Goal: Task Accomplishment & Management: Use online tool/utility

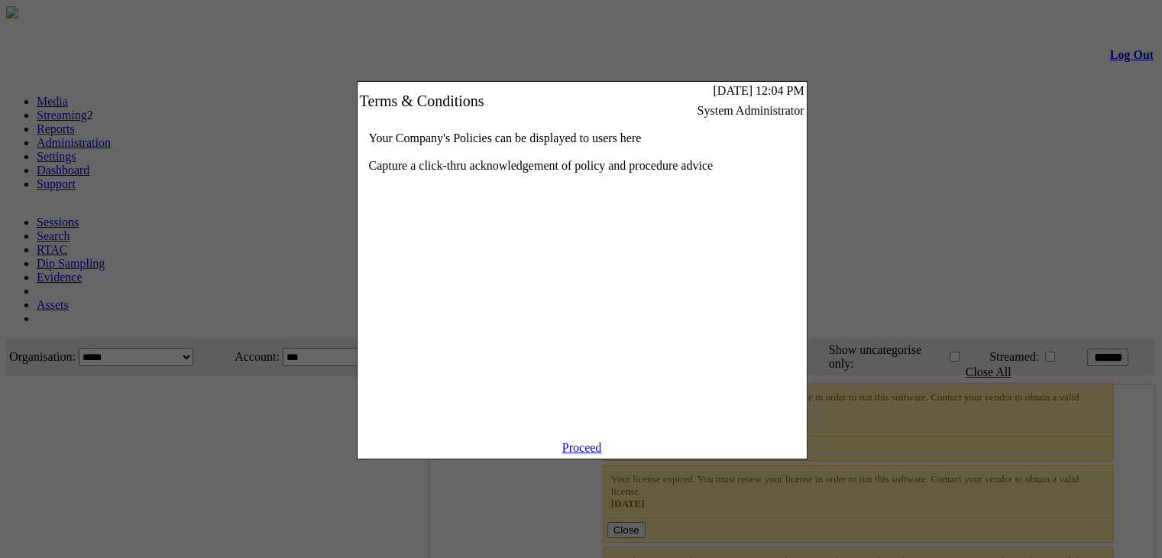
click at [582, 454] on link "Proceed" at bounding box center [582, 447] width 40 height 13
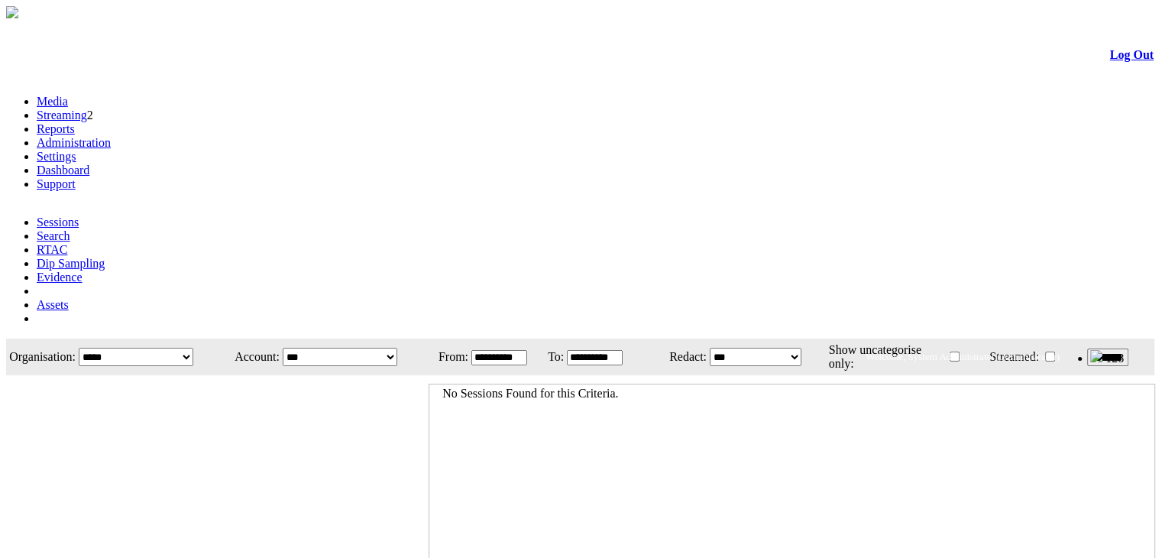
click at [111, 136] on link "Administration" at bounding box center [74, 142] width 74 height 13
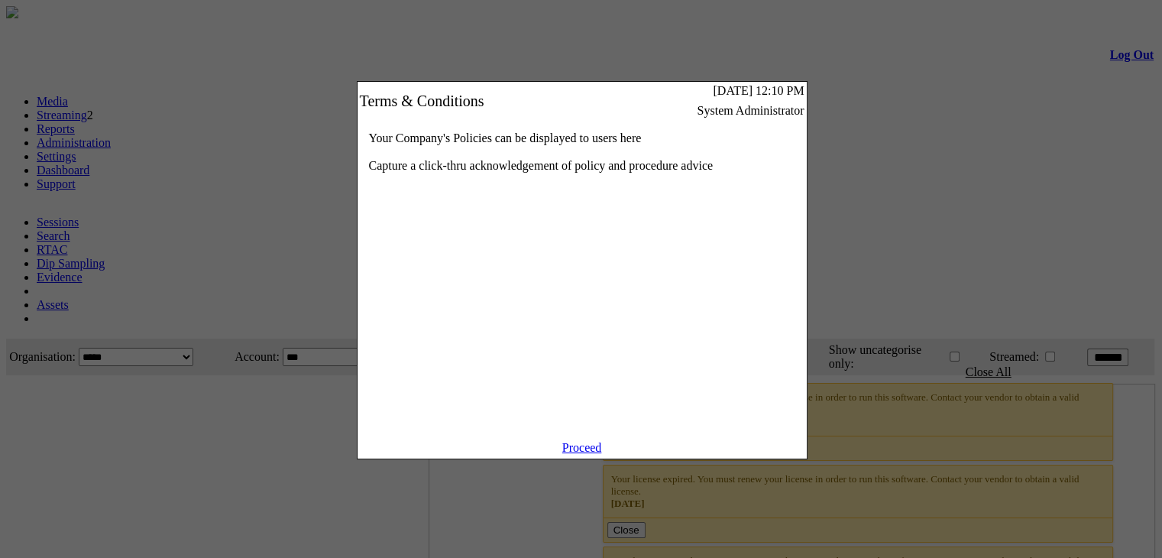
click at [595, 454] on link "Proceed" at bounding box center [582, 447] width 40 height 13
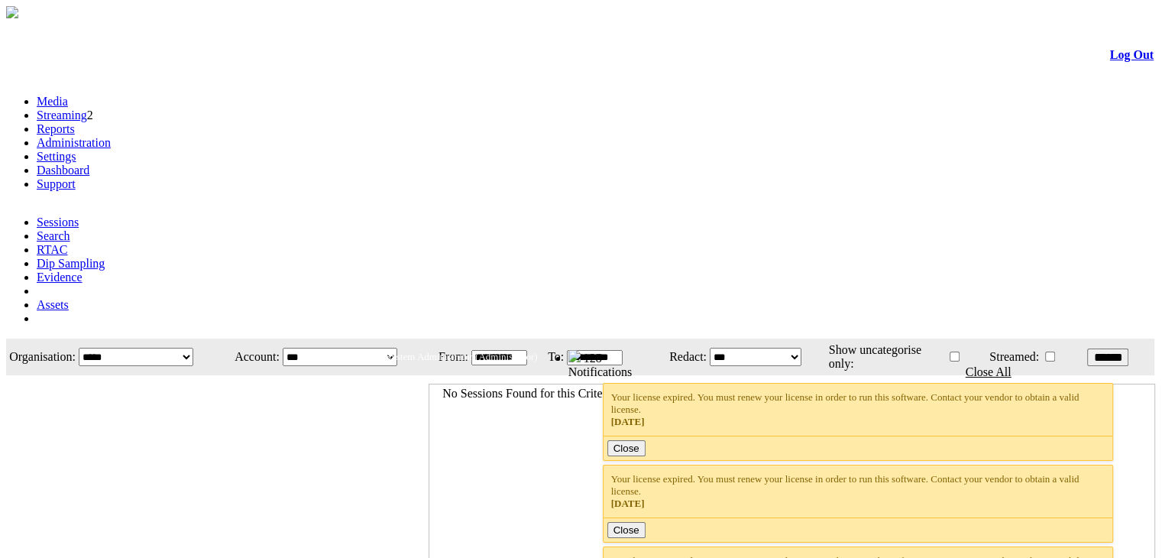
click at [111, 136] on link "Administration" at bounding box center [74, 142] width 74 height 13
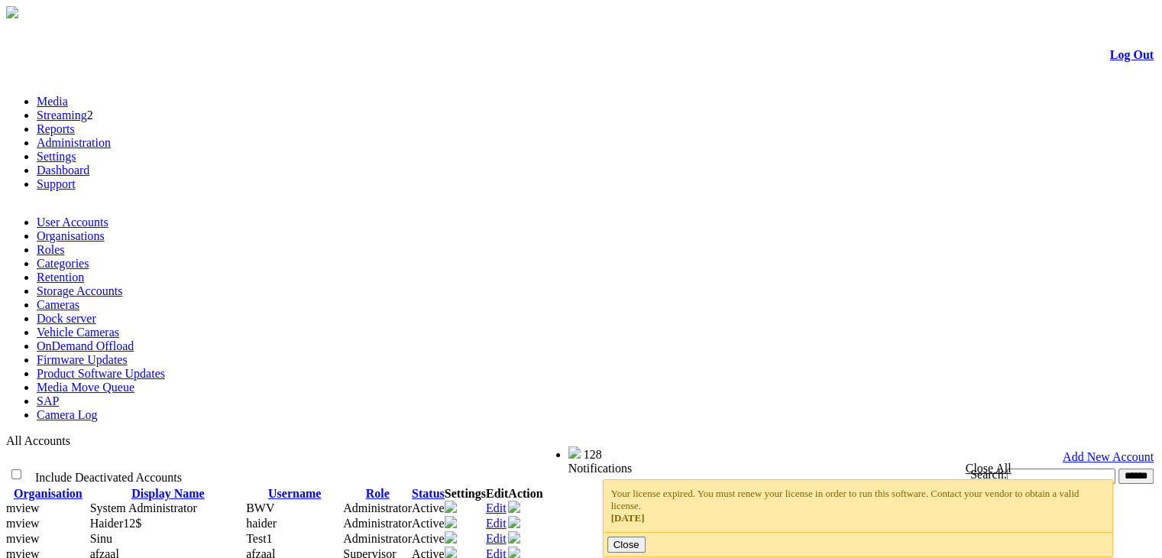
click at [165, 367] on link "Product Software Updates" at bounding box center [101, 373] width 128 height 13
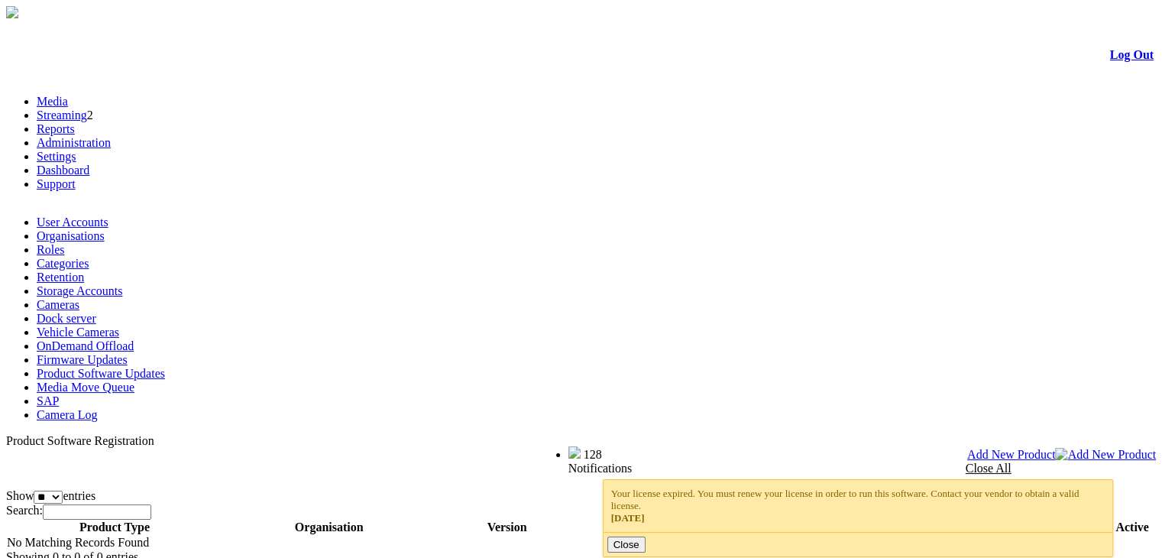
click at [1056, 448] on span "Add New Product" at bounding box center [1011, 454] width 89 height 13
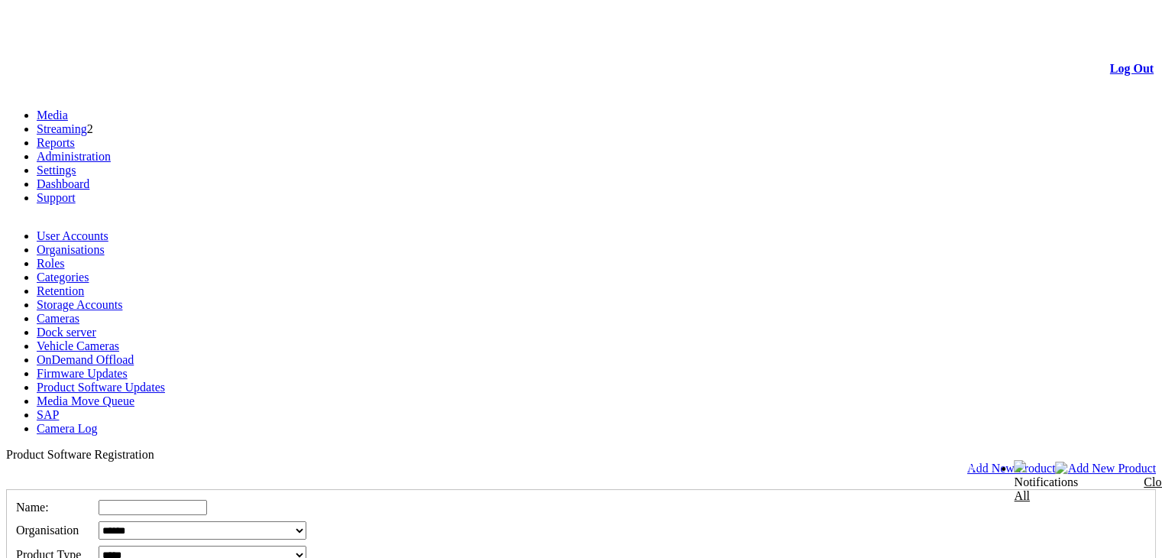
click at [306, 545] on select "**********" at bounding box center [203, 554] width 208 height 18
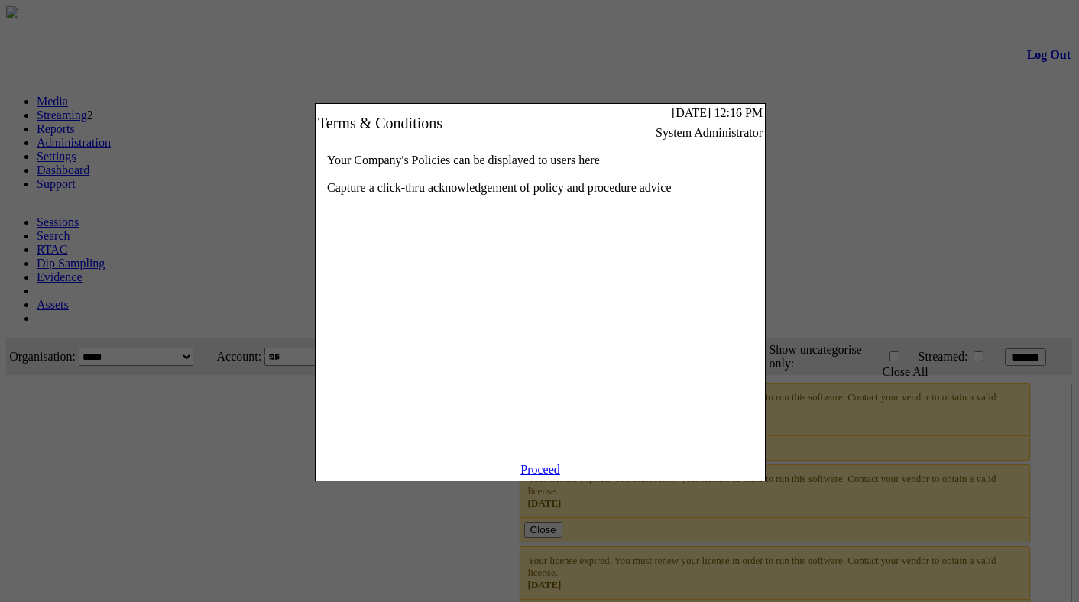
click at [554, 476] on link "Proceed" at bounding box center [540, 469] width 40 height 13
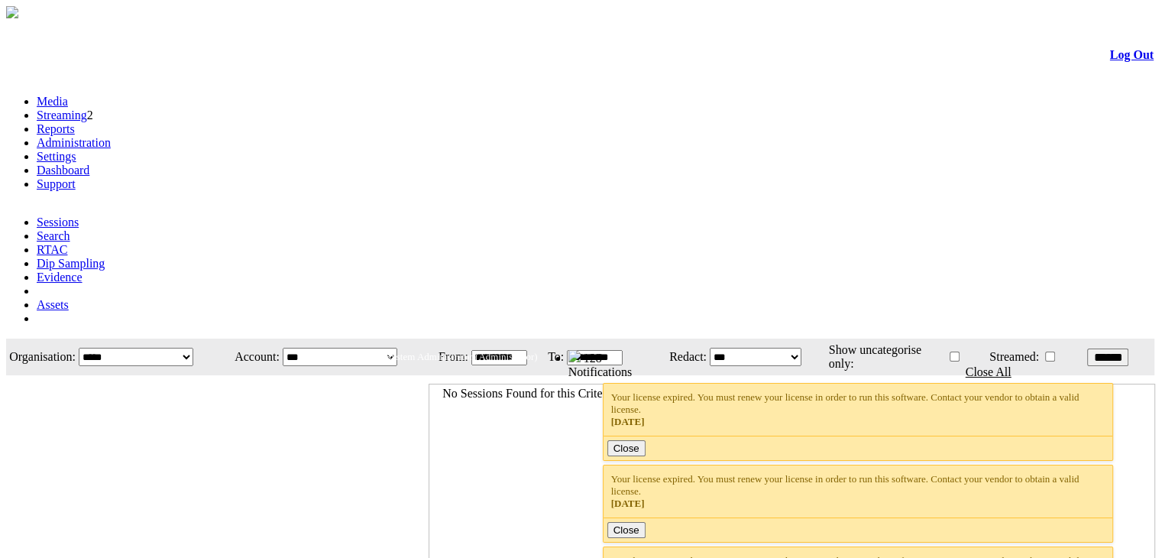
click at [70, 229] on link "Search" at bounding box center [54, 235] width 34 height 13
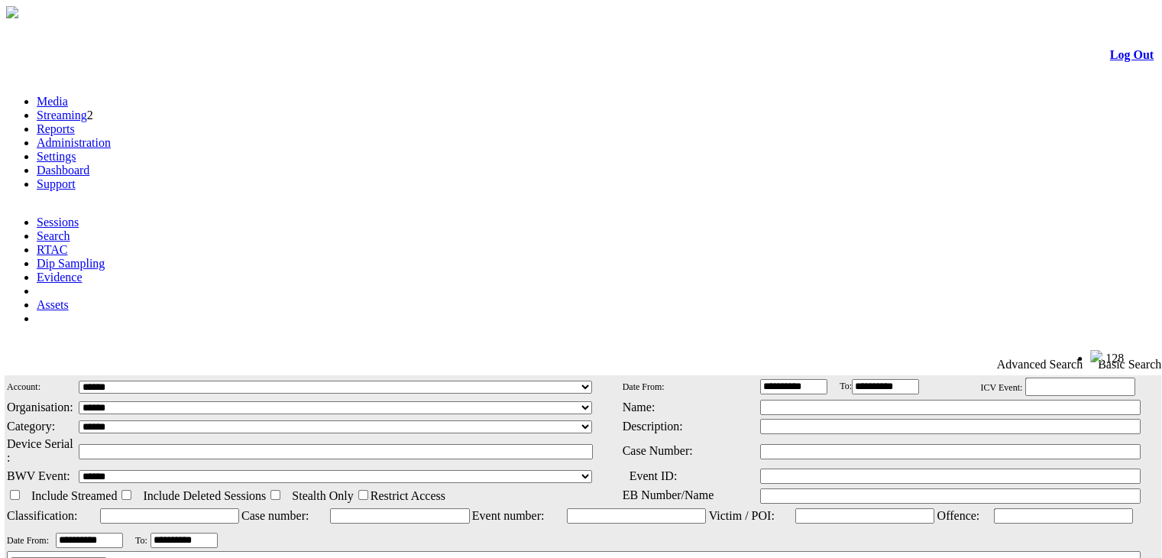
click at [1033, 358] on span "Advanced Search" at bounding box center [1040, 365] width 86 height 14
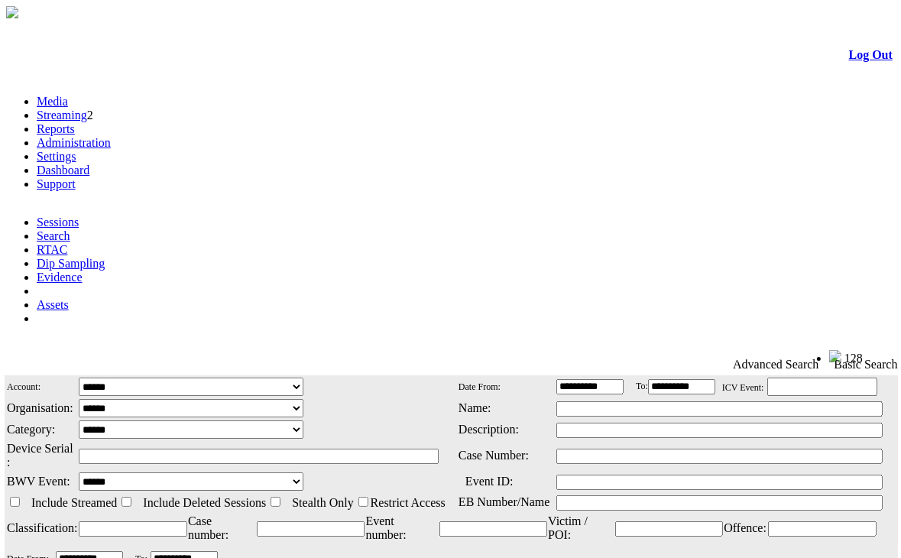
click at [111, 136] on link "Administration" at bounding box center [74, 142] width 74 height 13
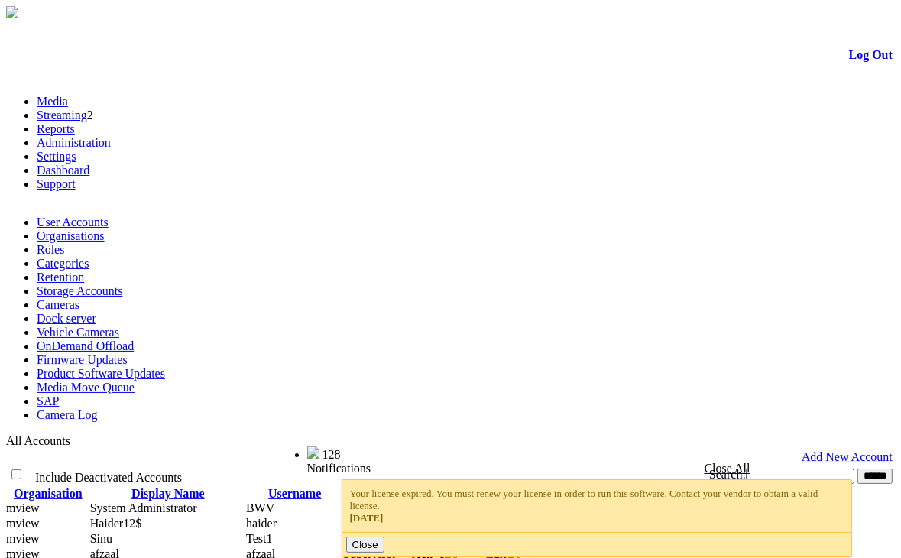
click at [144, 367] on link "Product Software Updates" at bounding box center [101, 373] width 128 height 13
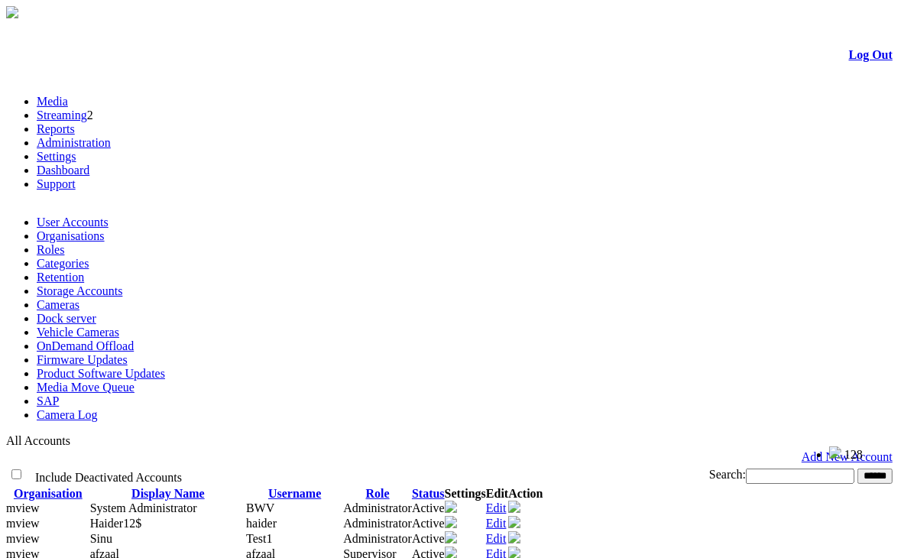
scroll to position [28, 0]
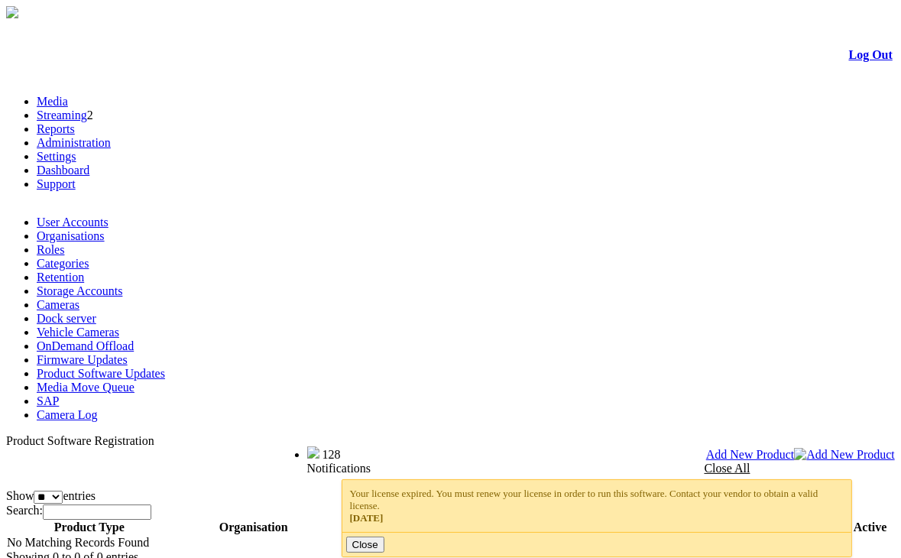
click at [794, 448] on span "Add New Product" at bounding box center [750, 454] width 89 height 13
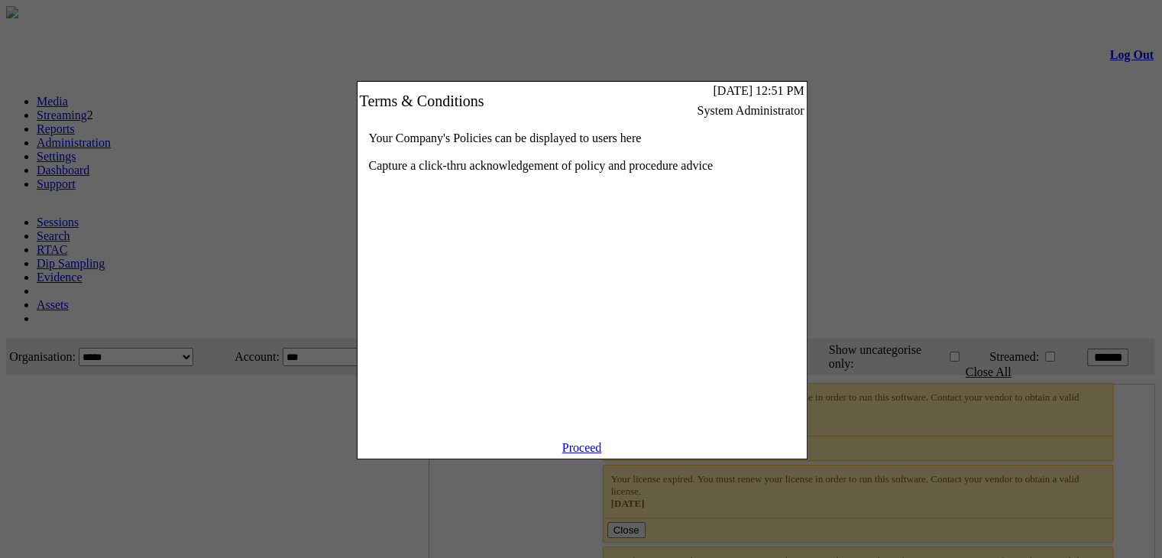
click at [595, 441] on div "Your Company's Policies can be displayed to users here Capture a click-thru ack…" at bounding box center [582, 280] width 449 height 321
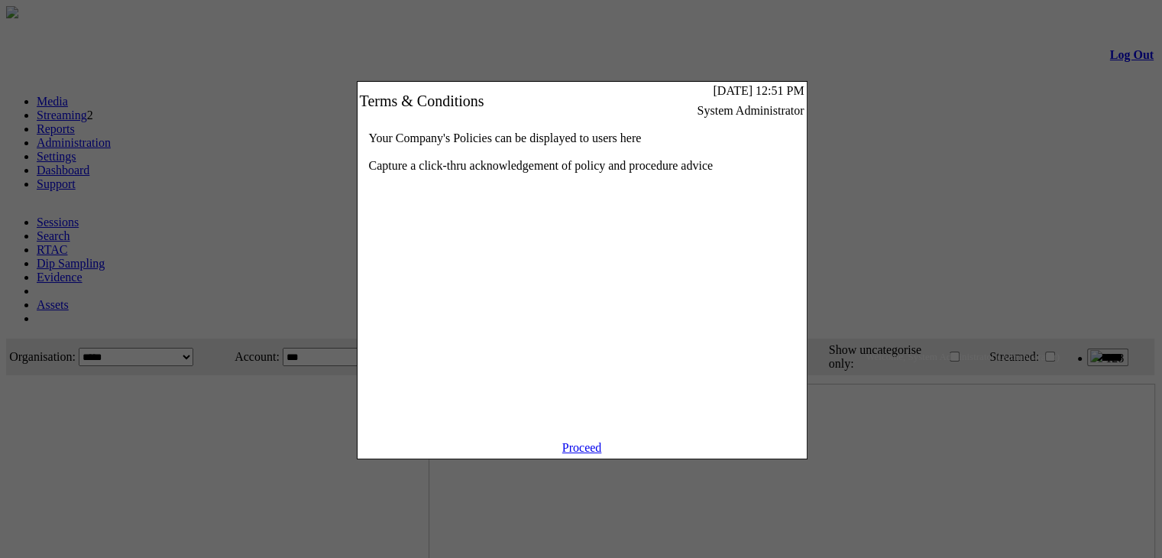
click at [592, 454] on link "Proceed" at bounding box center [582, 447] width 40 height 13
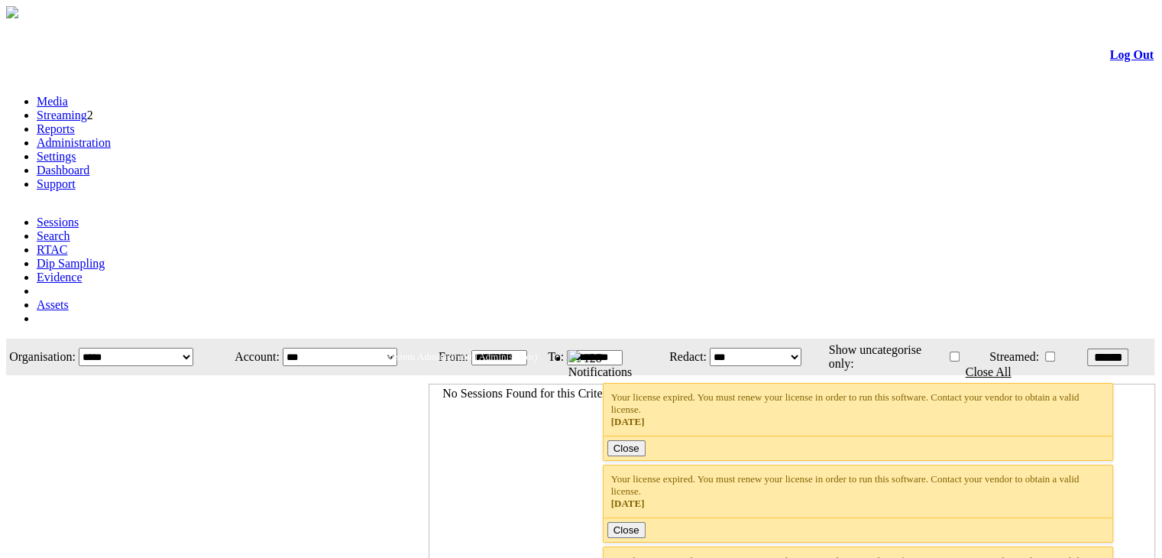
click at [111, 136] on link "Administration" at bounding box center [74, 142] width 74 height 13
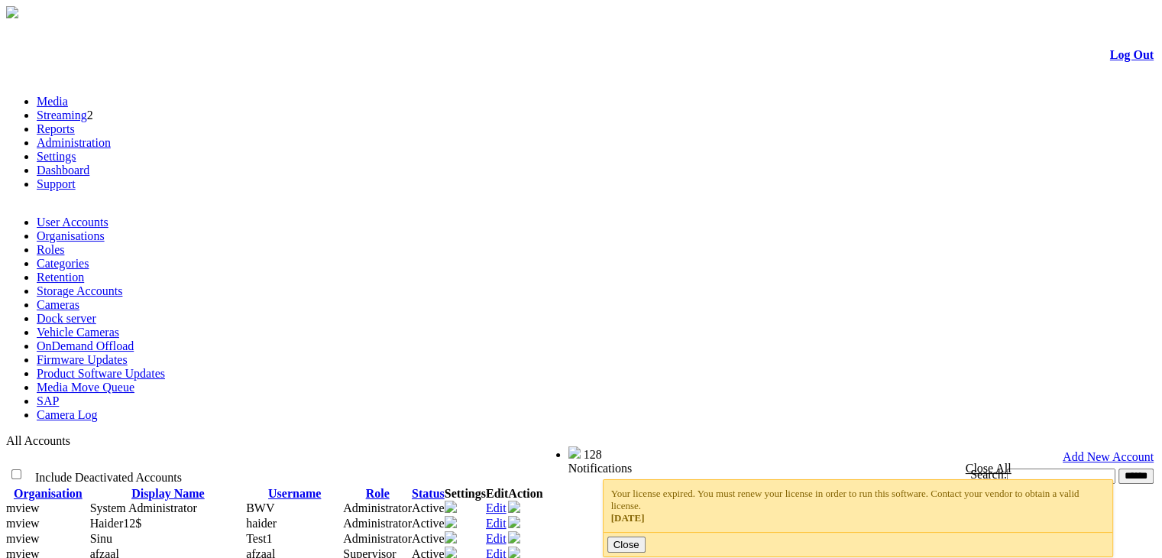
click at [165, 367] on link "Product Software Updates" at bounding box center [101, 373] width 128 height 13
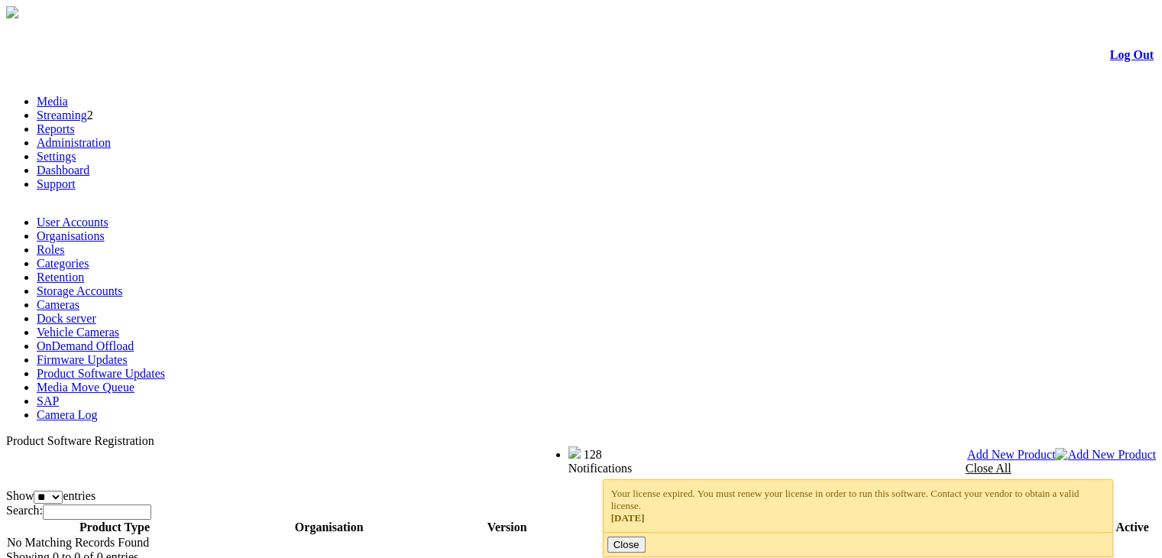
click at [1056, 448] on span "Add New Product" at bounding box center [1011, 454] width 89 height 13
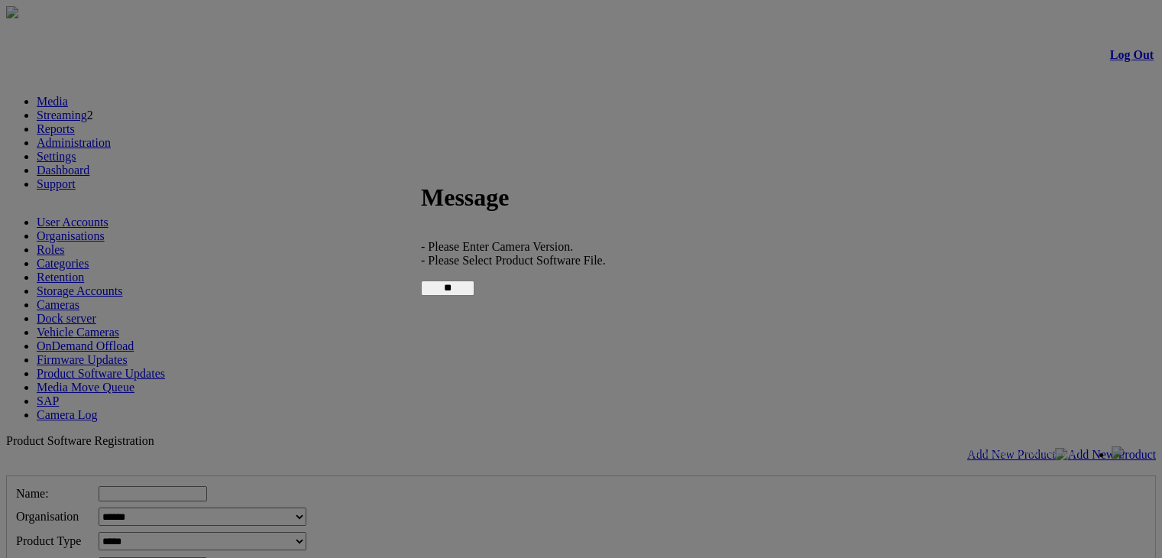
click at [474, 287] on input "**" at bounding box center [447, 287] width 53 height 15
